Goal: Check status: Check status

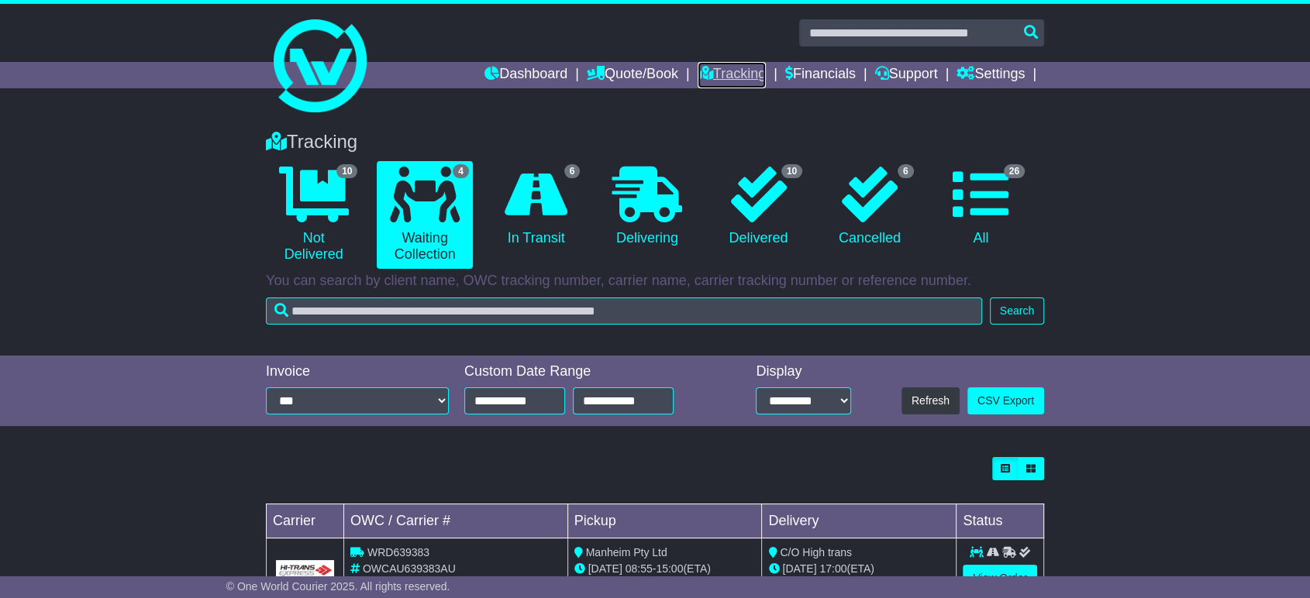
click at [699, 69] on link "Tracking" at bounding box center [731, 75] width 68 height 26
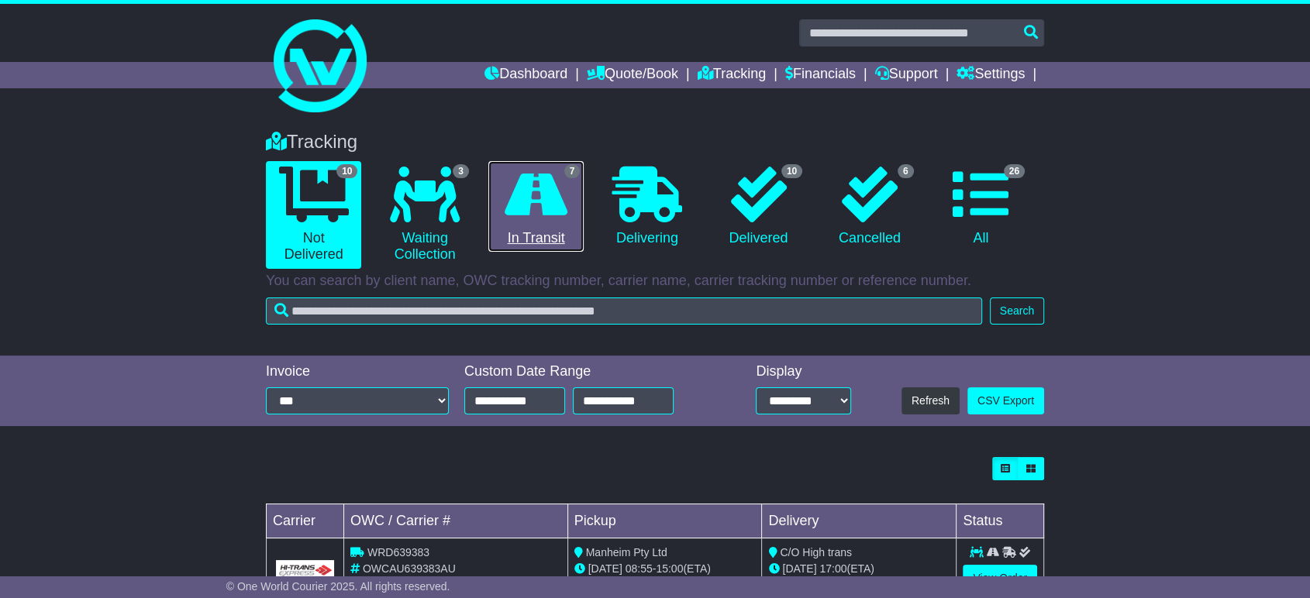
click at [507, 236] on link "7 In Transit" at bounding box center [535, 206] width 95 height 91
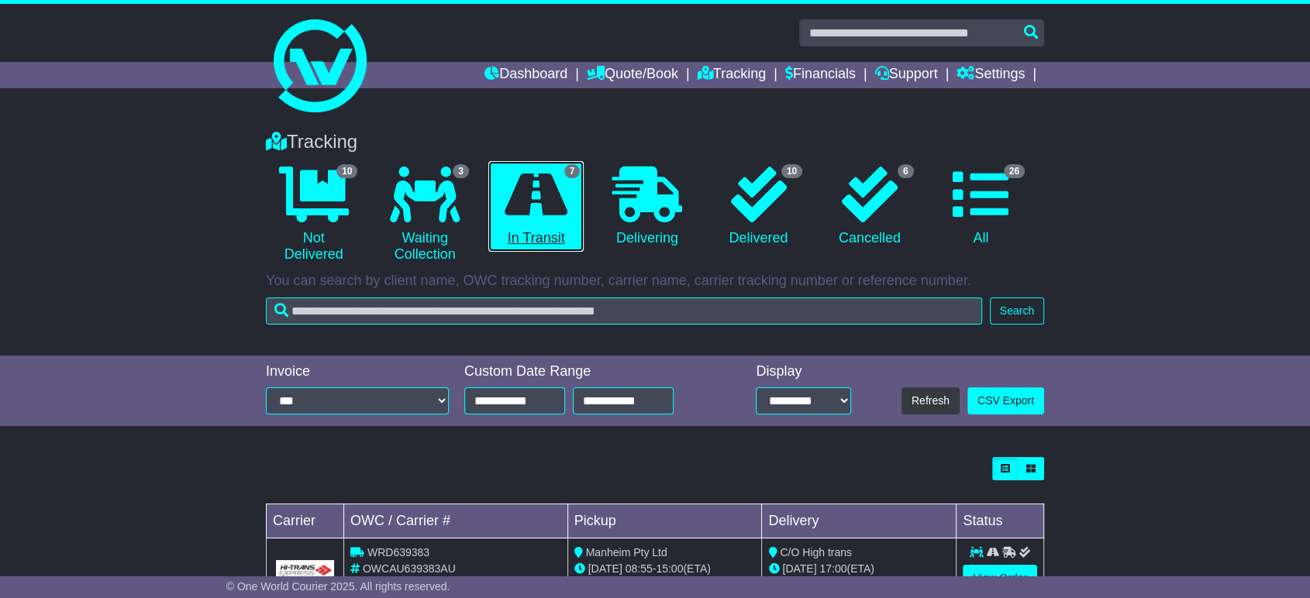
click at [515, 197] on icon at bounding box center [535, 195] width 63 height 56
click at [532, 180] on icon at bounding box center [535, 195] width 63 height 56
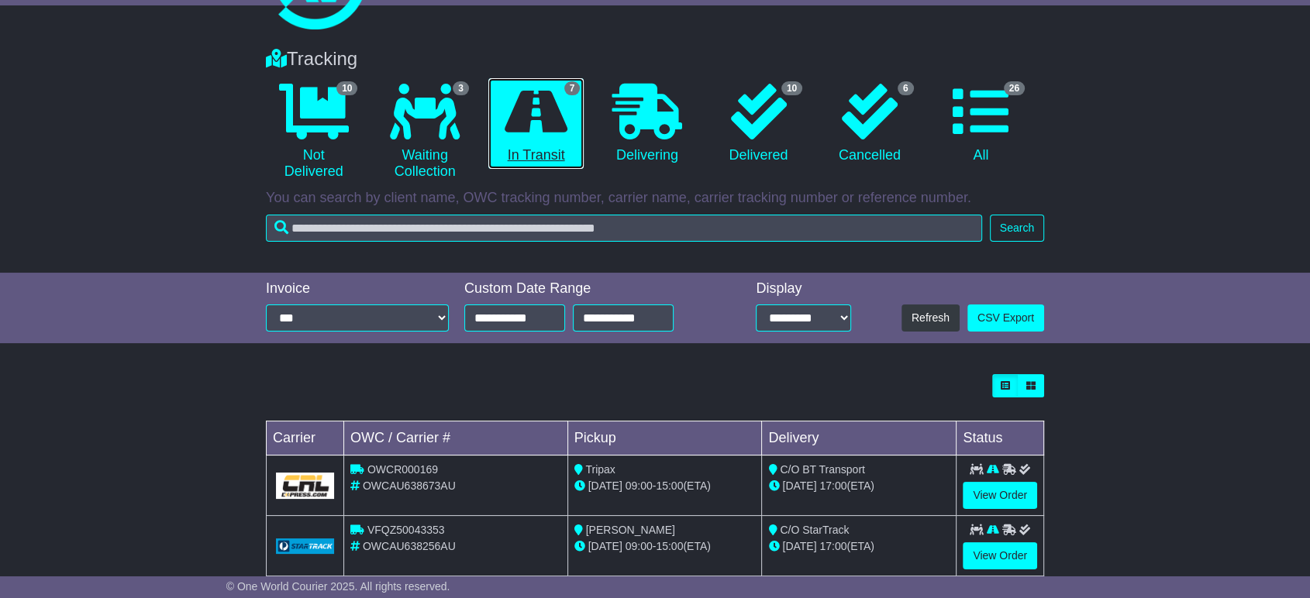
scroll to position [258, 0]
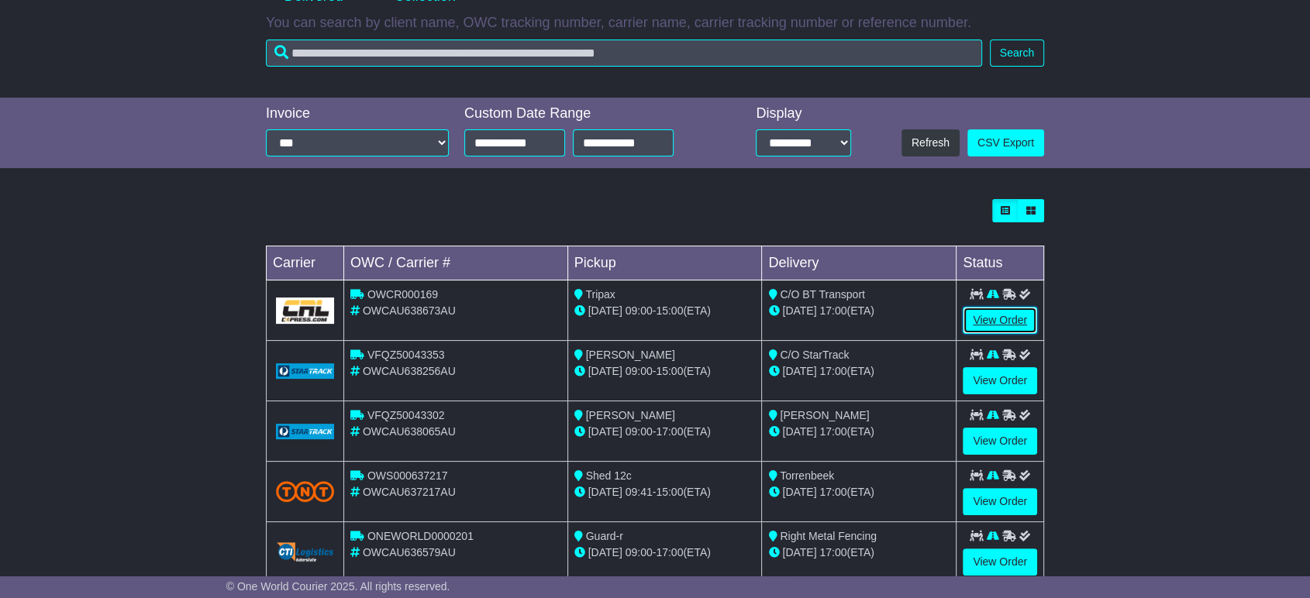
click at [991, 326] on link "View Order" at bounding box center [999, 320] width 74 height 27
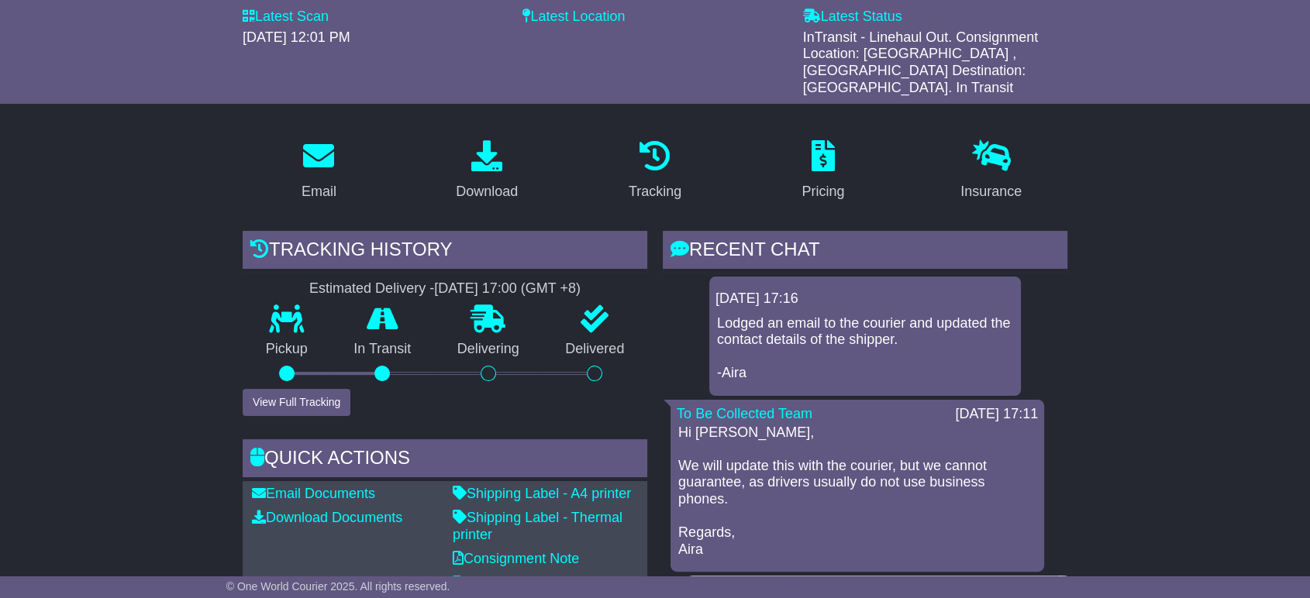
scroll to position [344, 0]
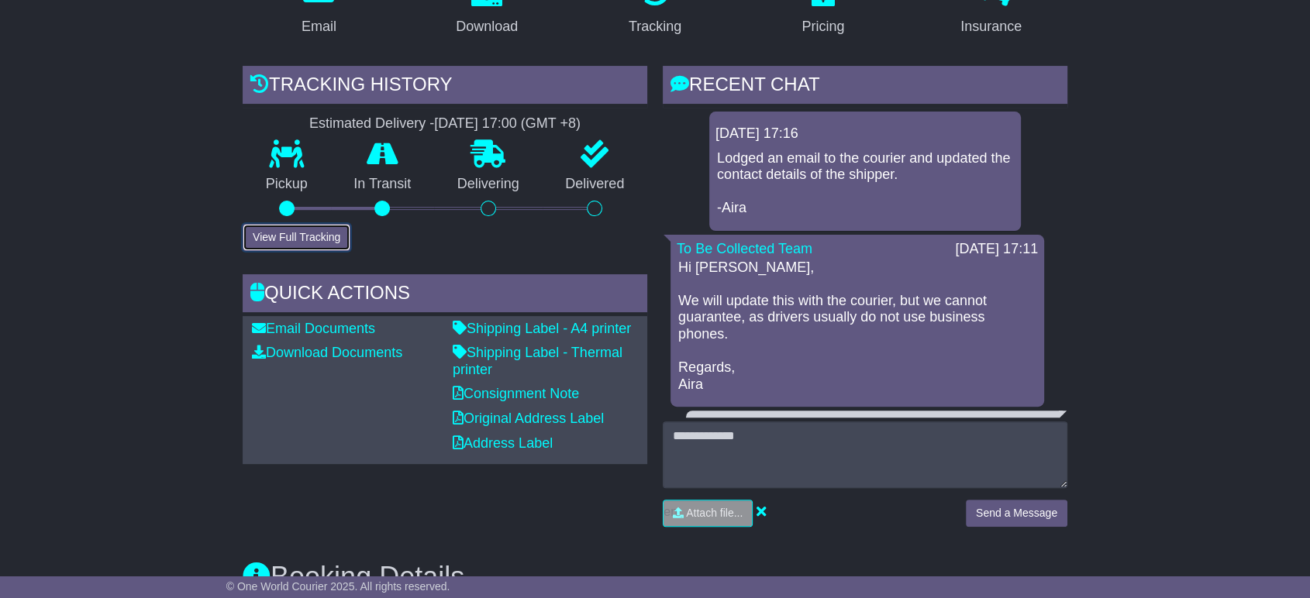
click at [298, 226] on button "View Full Tracking" at bounding box center [297, 237] width 108 height 27
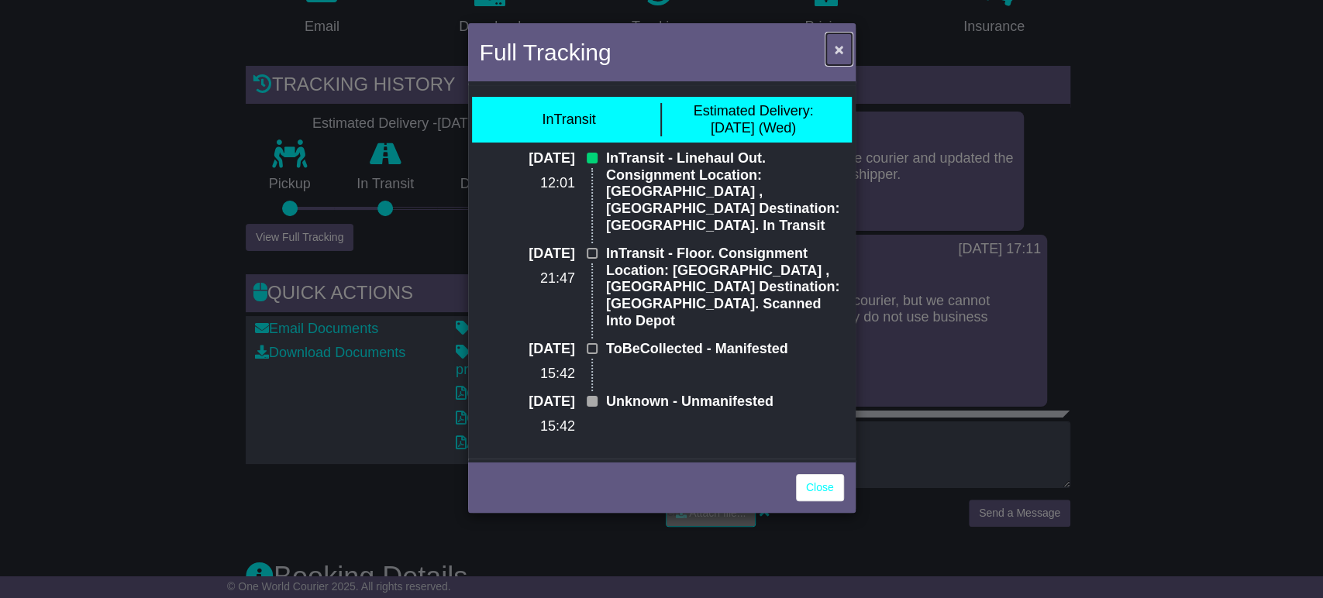
click at [835, 46] on span "×" at bounding box center [838, 49] width 9 height 18
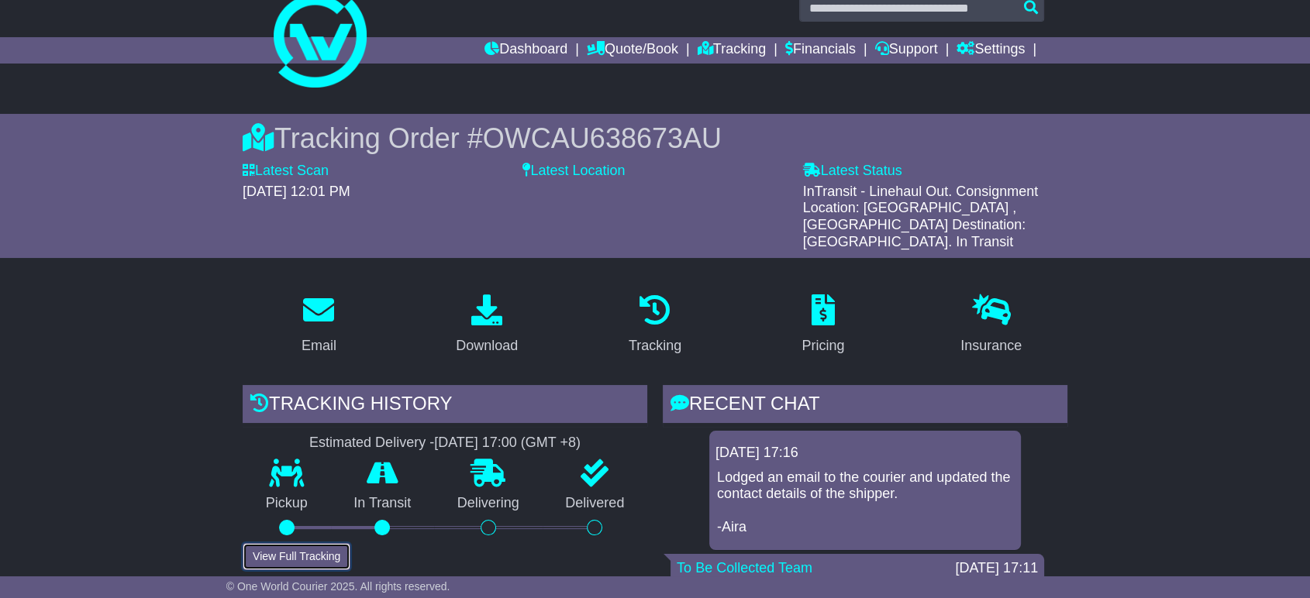
scroll to position [0, 0]
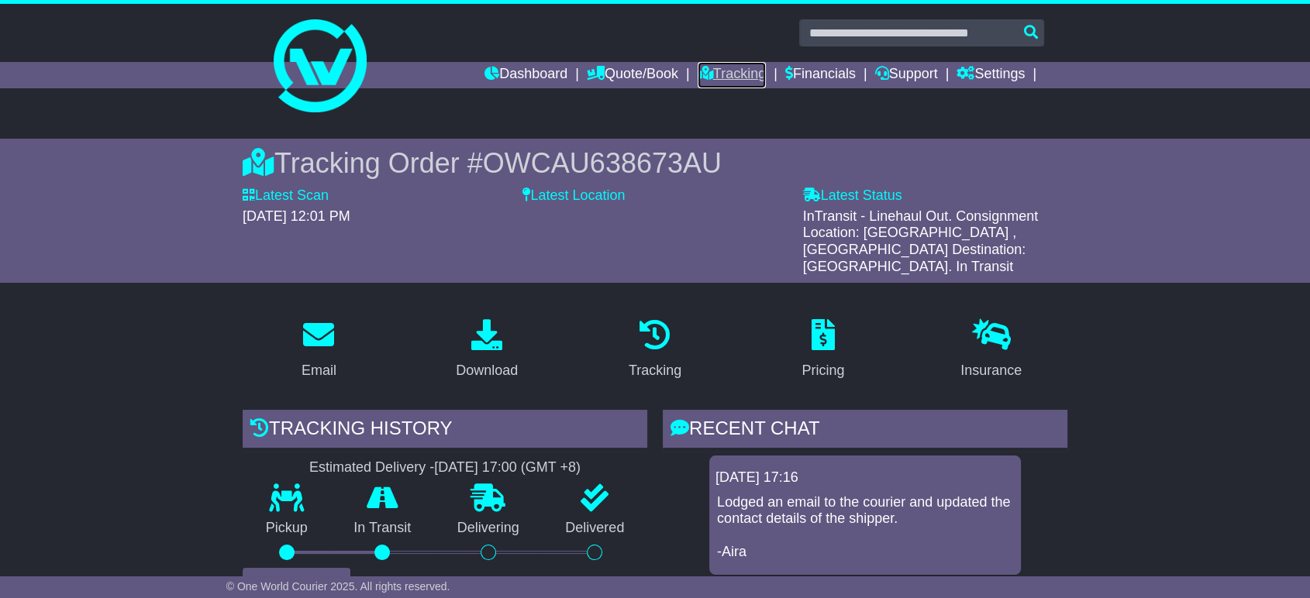
click at [700, 77] on link "Tracking" at bounding box center [731, 75] width 68 height 26
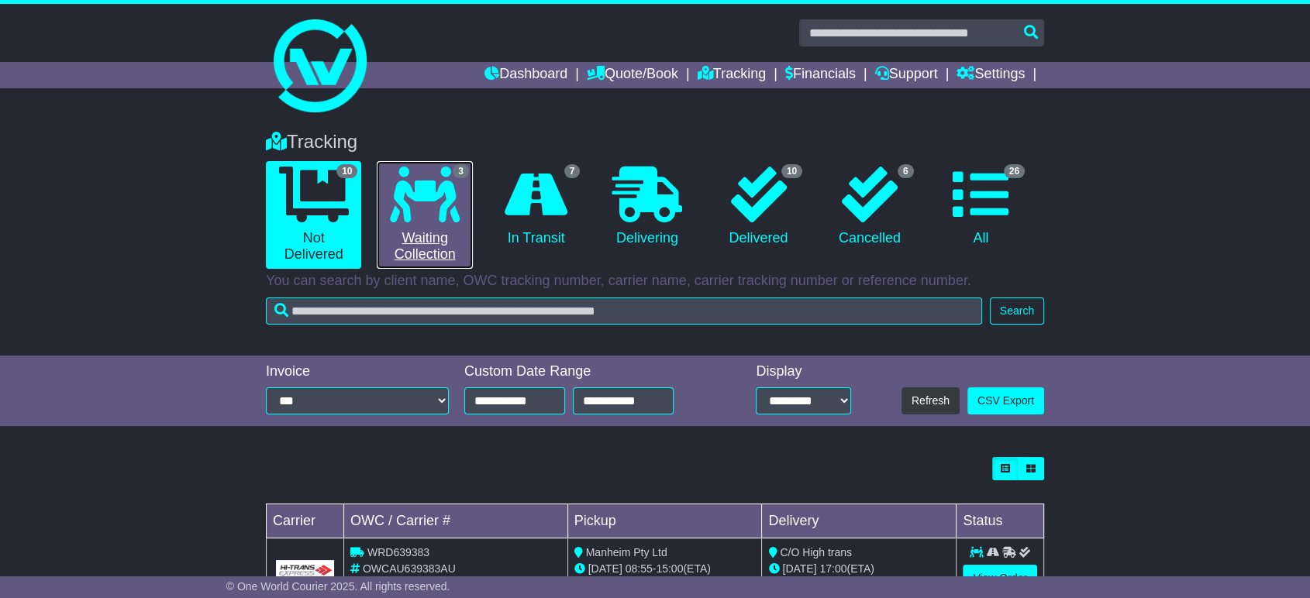
click at [416, 246] on link "3 Waiting Collection" at bounding box center [424, 215] width 95 height 108
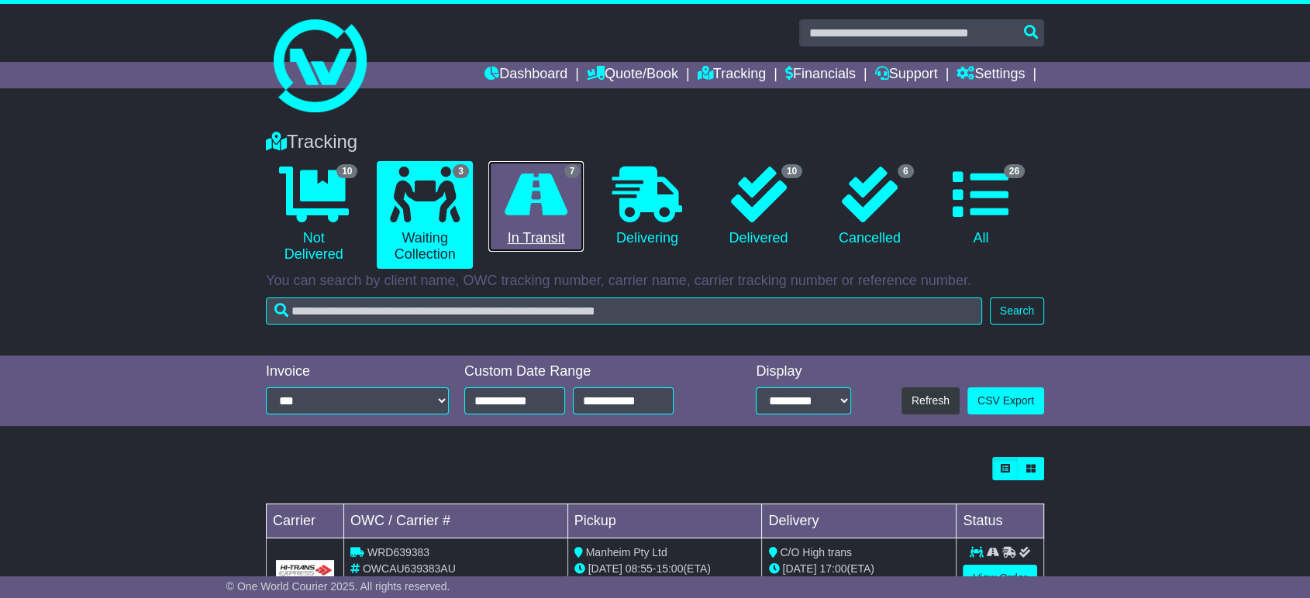
click at [508, 243] on link "7 In Transit" at bounding box center [535, 206] width 95 height 91
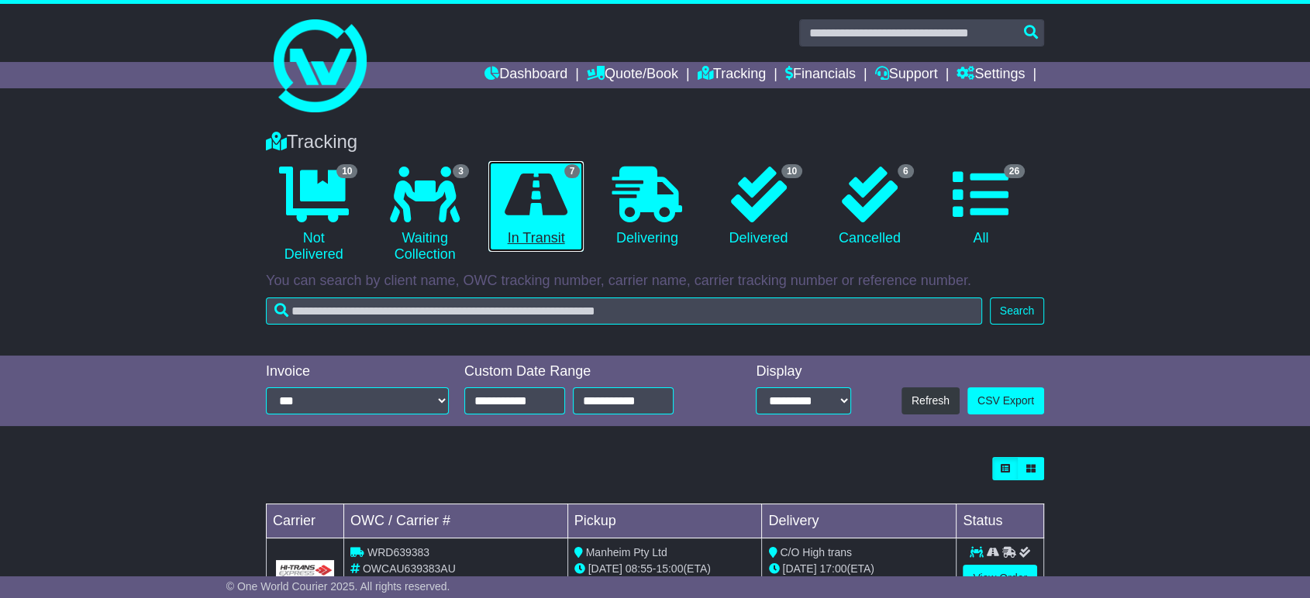
click at [511, 240] on link "7 In Transit" at bounding box center [535, 206] width 95 height 91
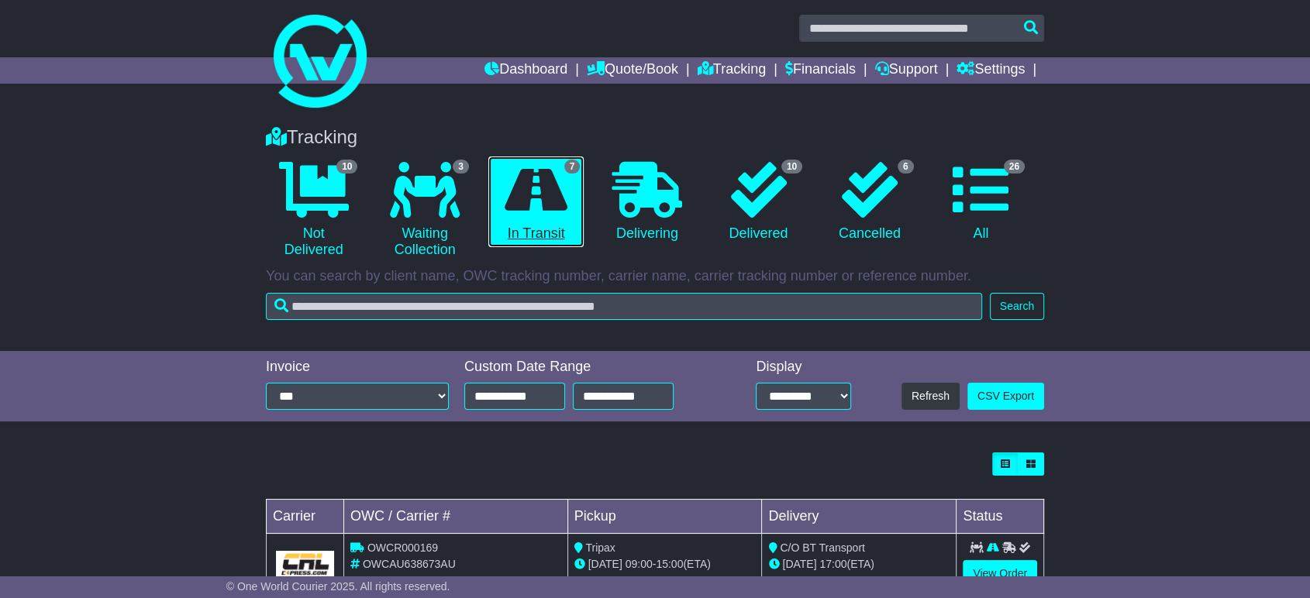
scroll to position [344, 0]
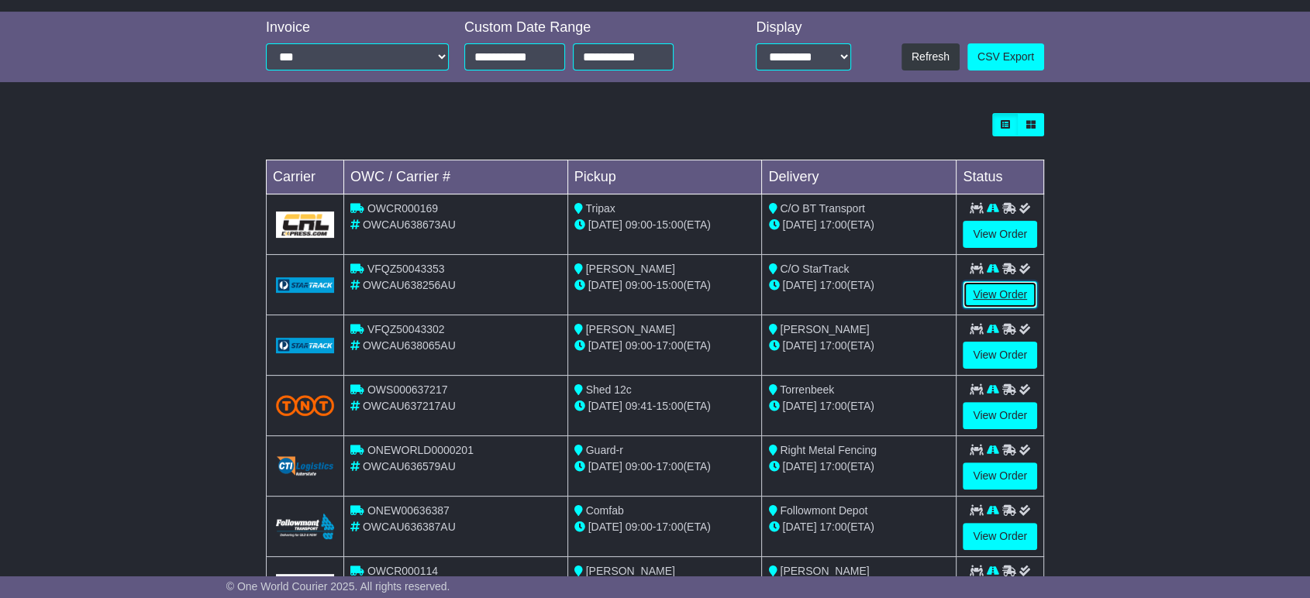
click at [988, 288] on link "View Order" at bounding box center [999, 294] width 74 height 27
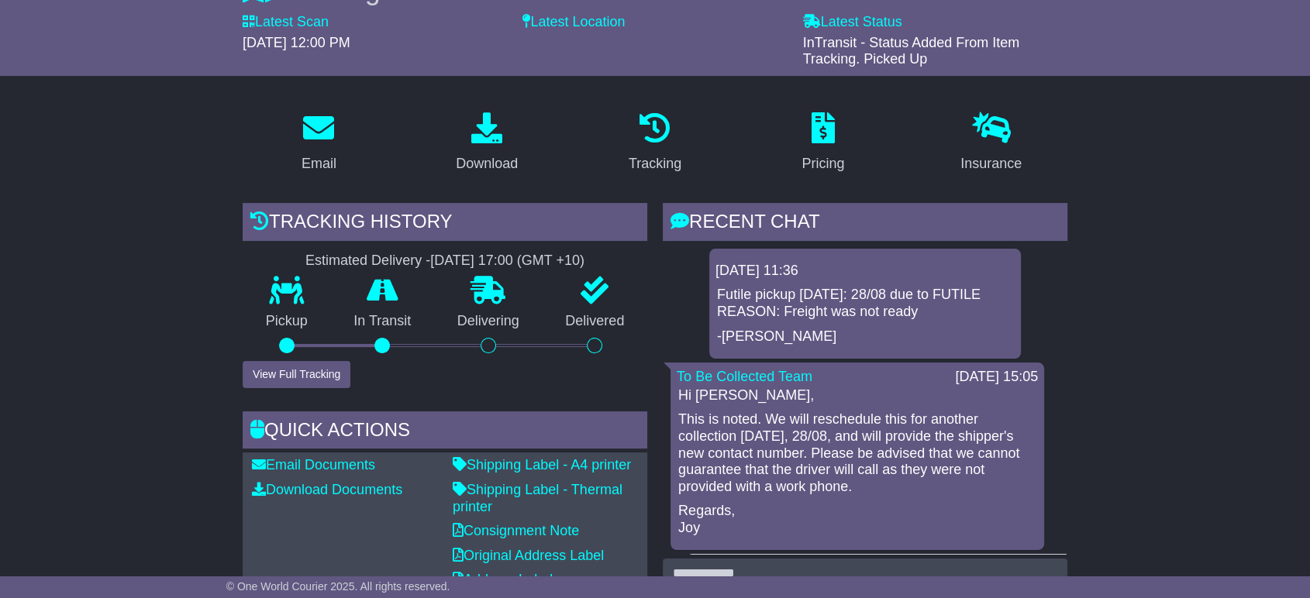
scroll to position [430, 0]
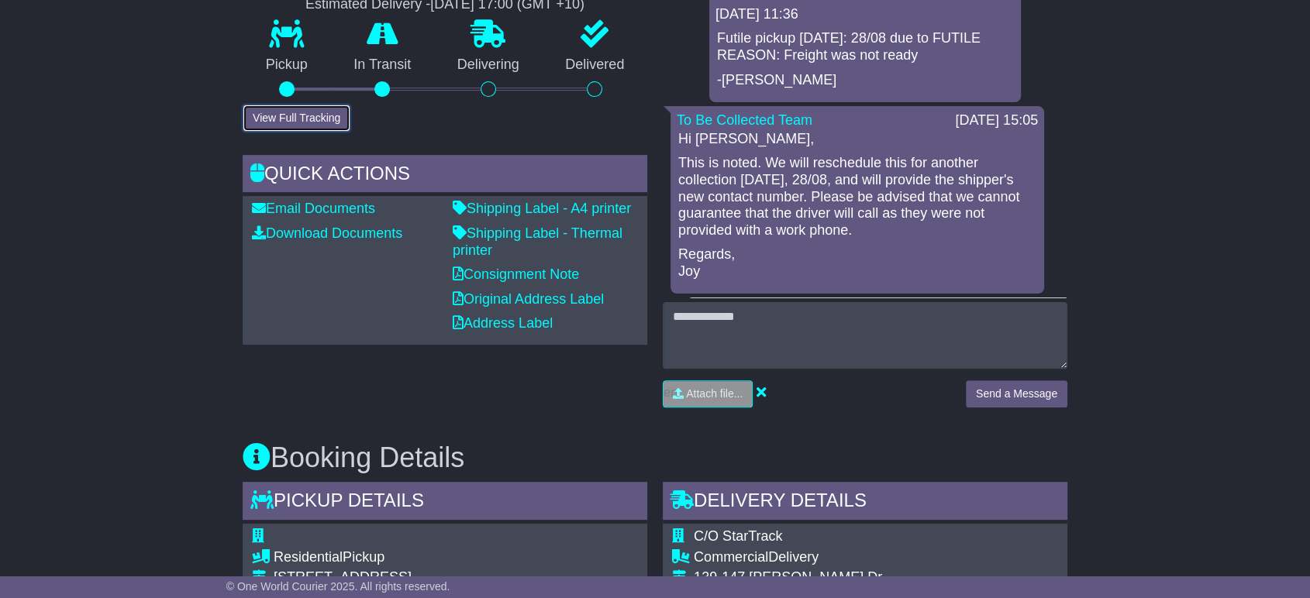
click at [314, 101] on div "Tracking history Estimated Delivery - [DATE] 17:00 (GMT +10) Pickup In Transit …" at bounding box center [445, 39] width 404 height 185
click at [311, 111] on button "View Full Tracking" at bounding box center [297, 118] width 108 height 27
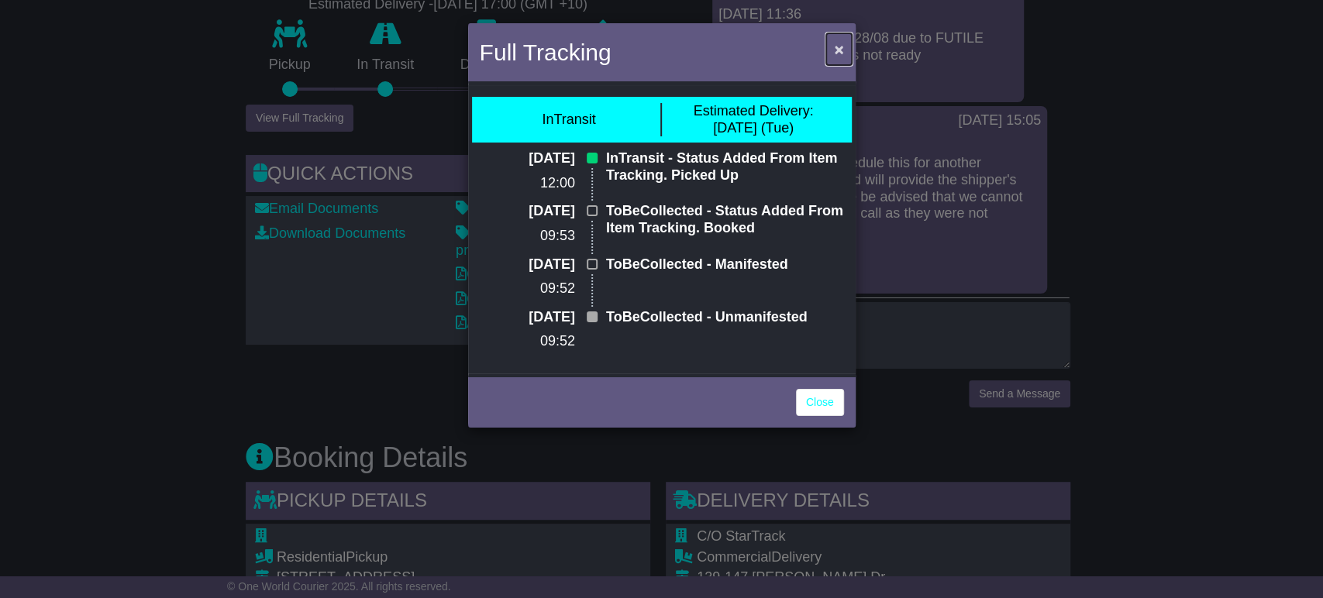
click at [843, 43] on span "×" at bounding box center [838, 49] width 9 height 18
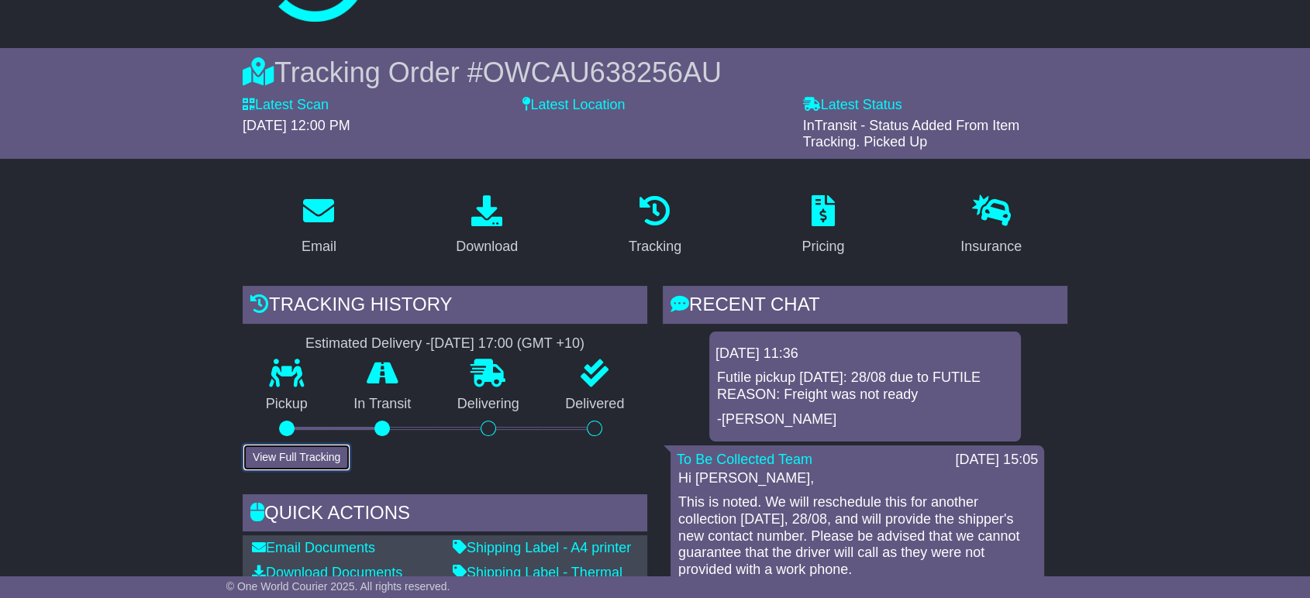
scroll to position [86, 0]
